Goal: Ask a question

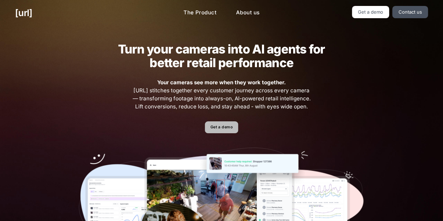
click at [230, 134] on link "Get a demo" at bounding box center [221, 128] width 33 height 12
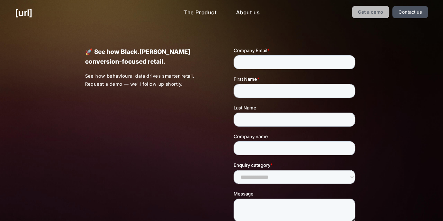
click at [375, 11] on link "Get a demo" at bounding box center [370, 12] width 37 height 12
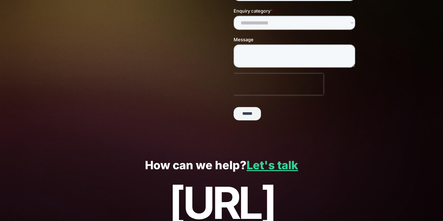
scroll to position [155, 0]
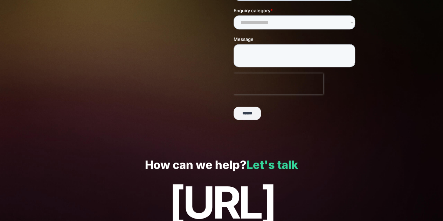
click at [290, 168] on link "Let's talk" at bounding box center [272, 165] width 51 height 14
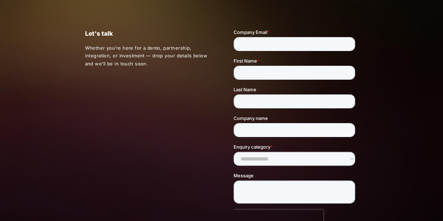
scroll to position [7, 0]
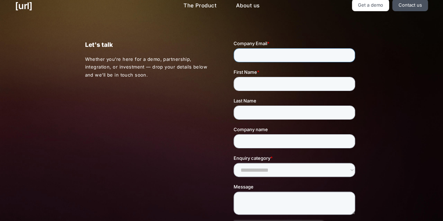
click at [265, 56] on input "Company Email *" at bounding box center [295, 55] width 122 height 14
type input "*"
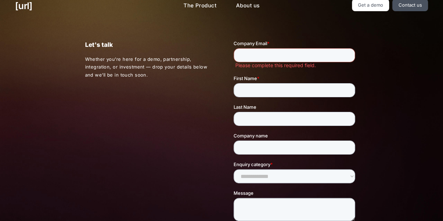
click at [276, 56] on input "Company Email *" at bounding box center [295, 55] width 122 height 14
